Goal: Browse casually: Explore the website without a specific task or goal

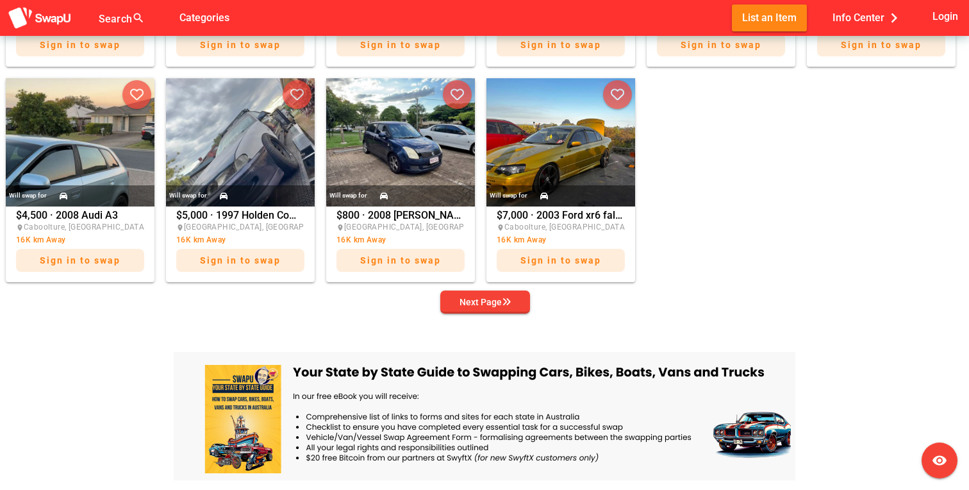
scroll to position [699, 0]
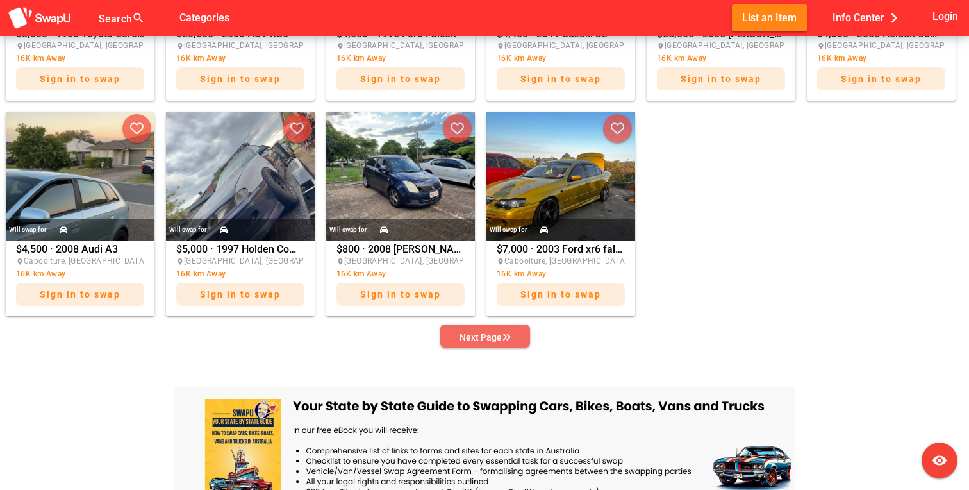
click at [504, 340] on div "Next Page" at bounding box center [485, 336] width 51 height 15
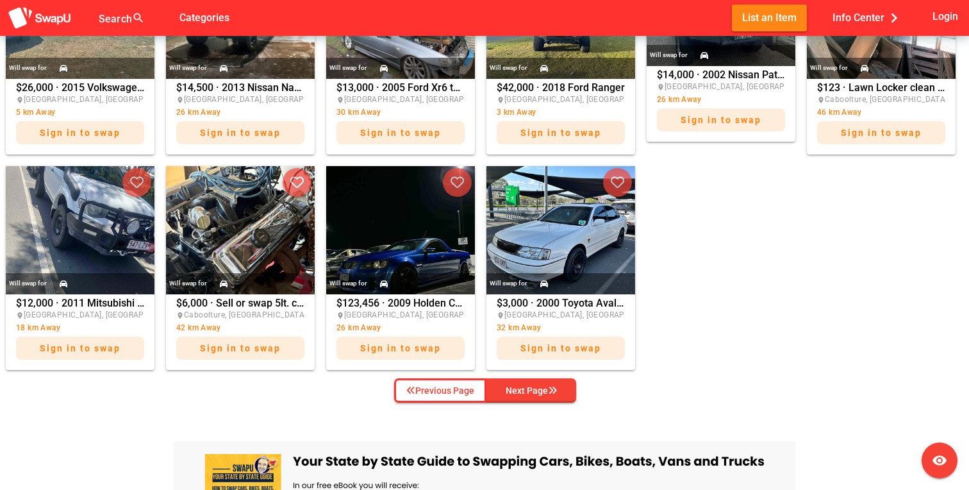
scroll to position [782, 0]
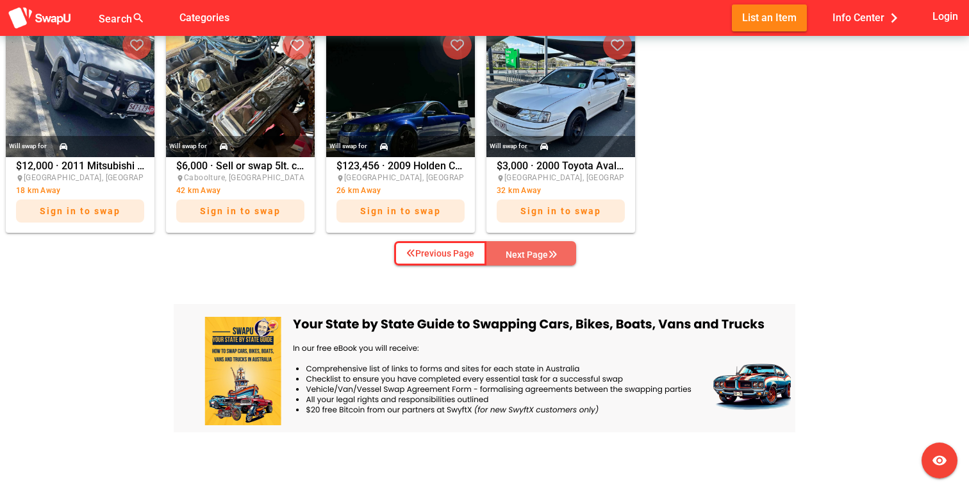
click at [535, 256] on div "Next Page" at bounding box center [531, 254] width 51 height 15
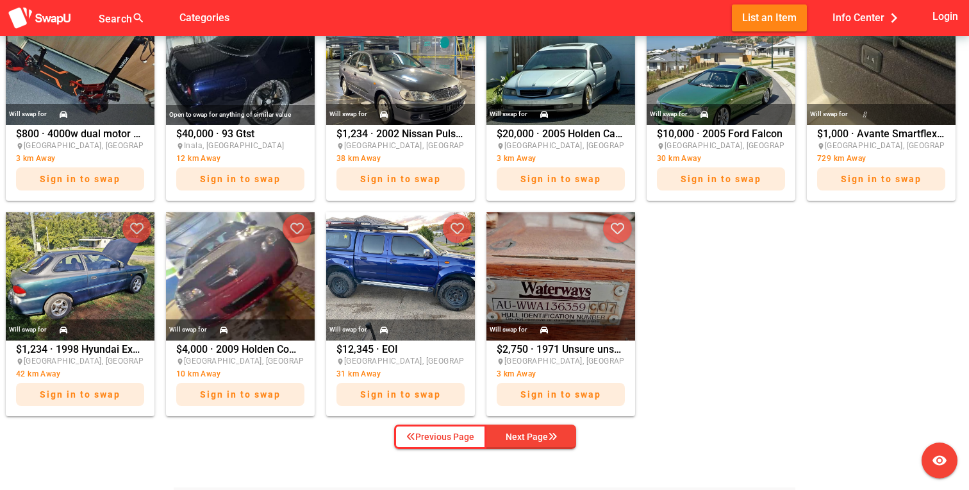
scroll to position [605, 0]
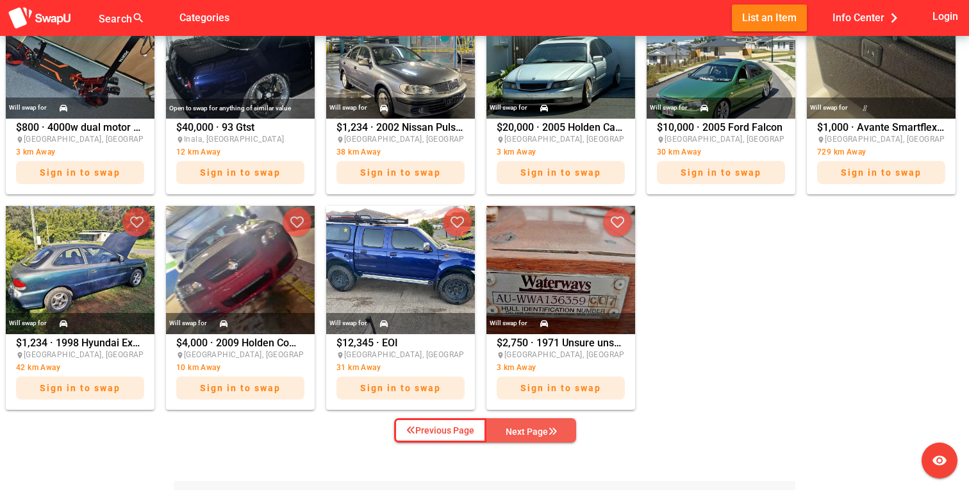
click at [510, 428] on div "Next Page" at bounding box center [531, 431] width 51 height 15
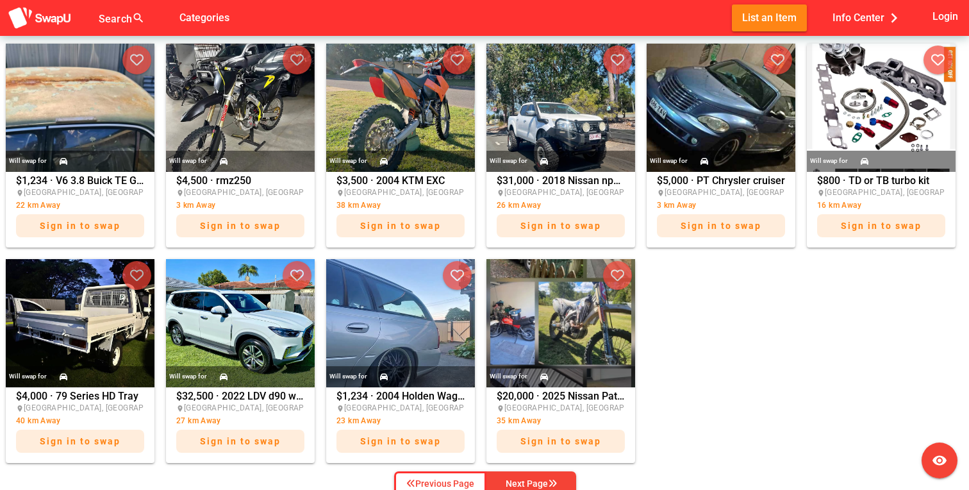
scroll to position [551, 0]
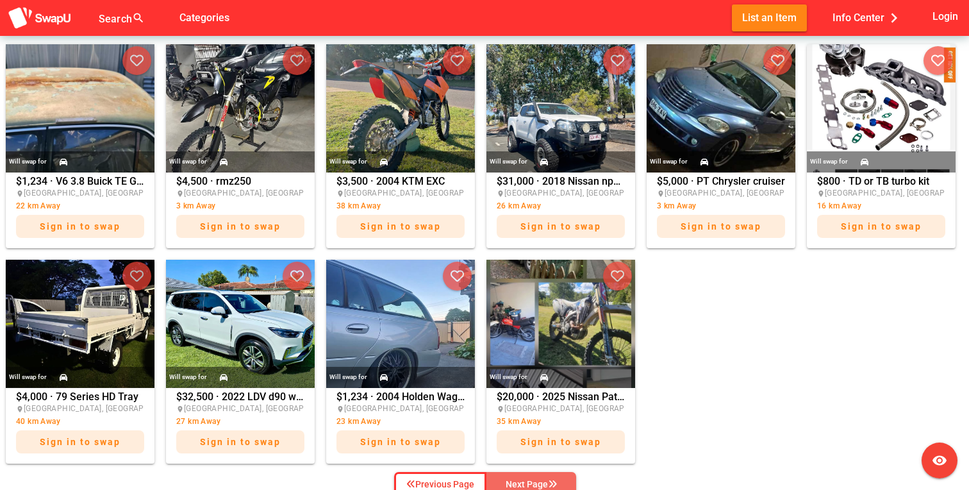
click at [520, 474] on button "Next Page" at bounding box center [531, 484] width 90 height 24
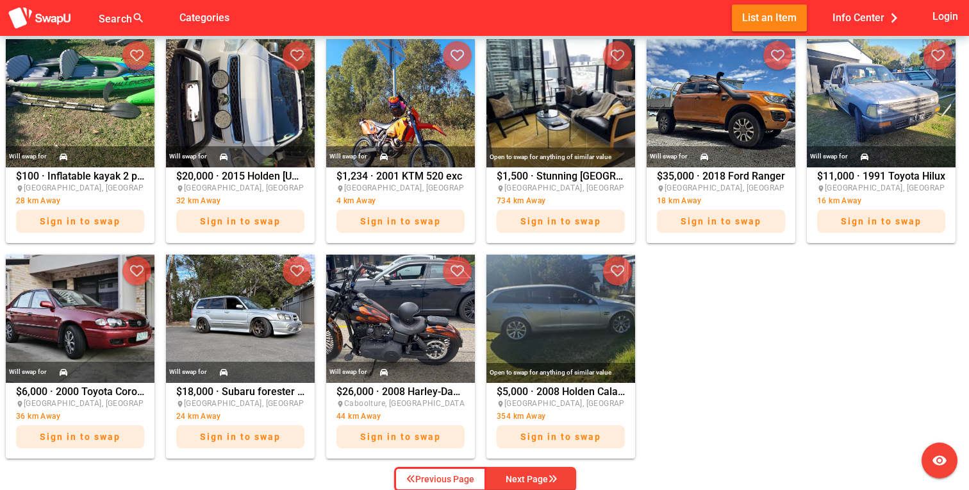
scroll to position [559, 0]
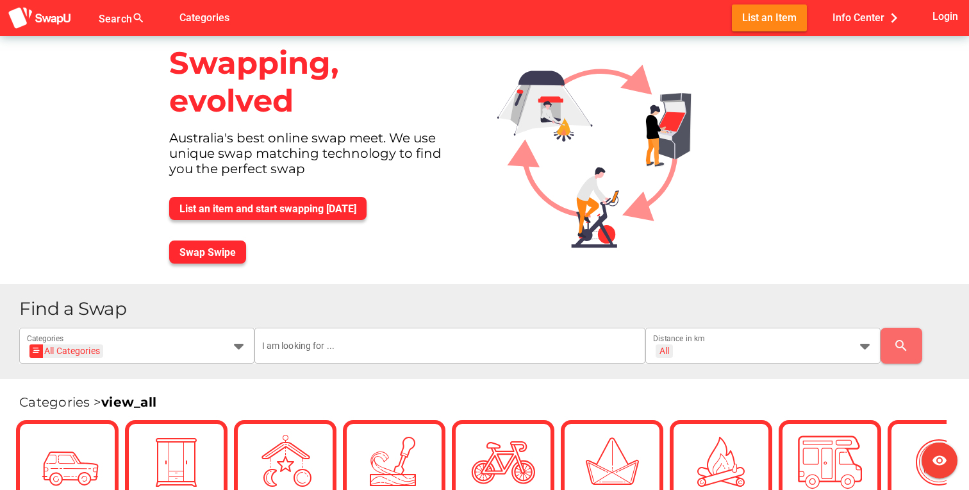
scroll to position [170, 0]
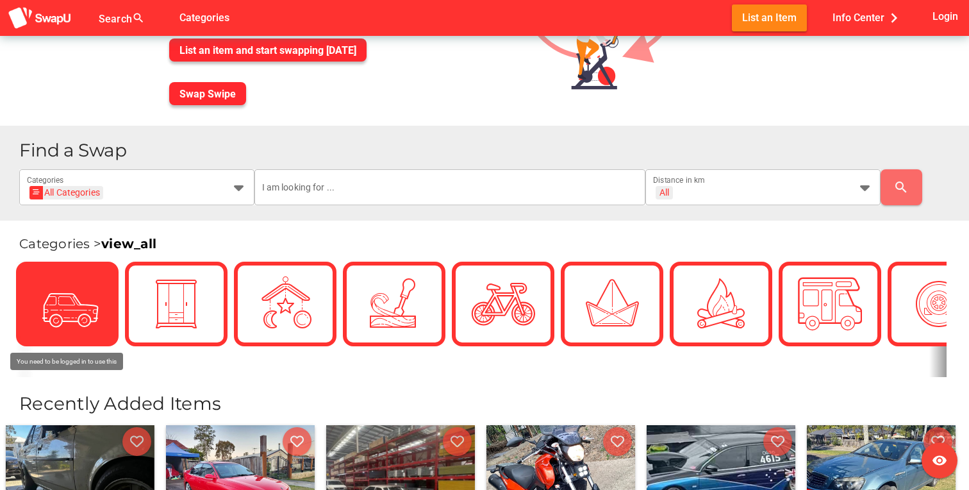
click at [84, 286] on img at bounding box center [67, 304] width 64 height 64
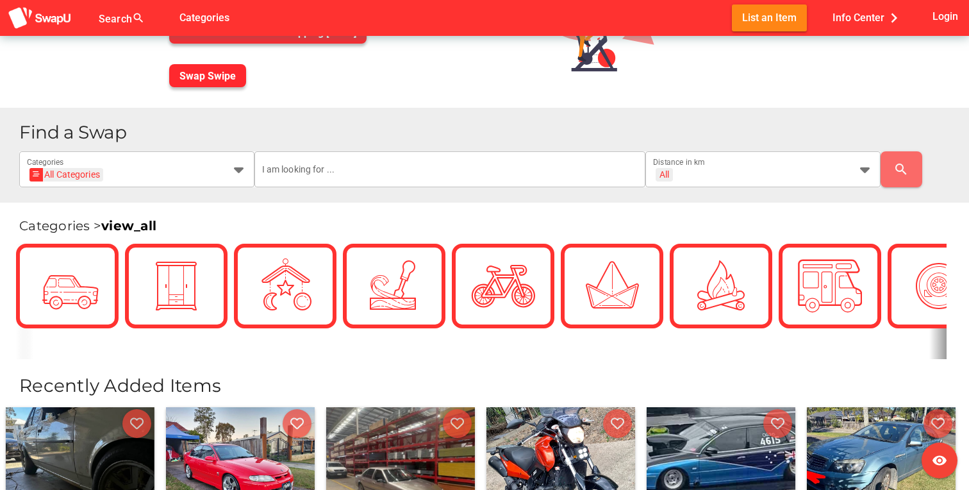
scroll to position [89, 0]
